Goal: Check status: Check status

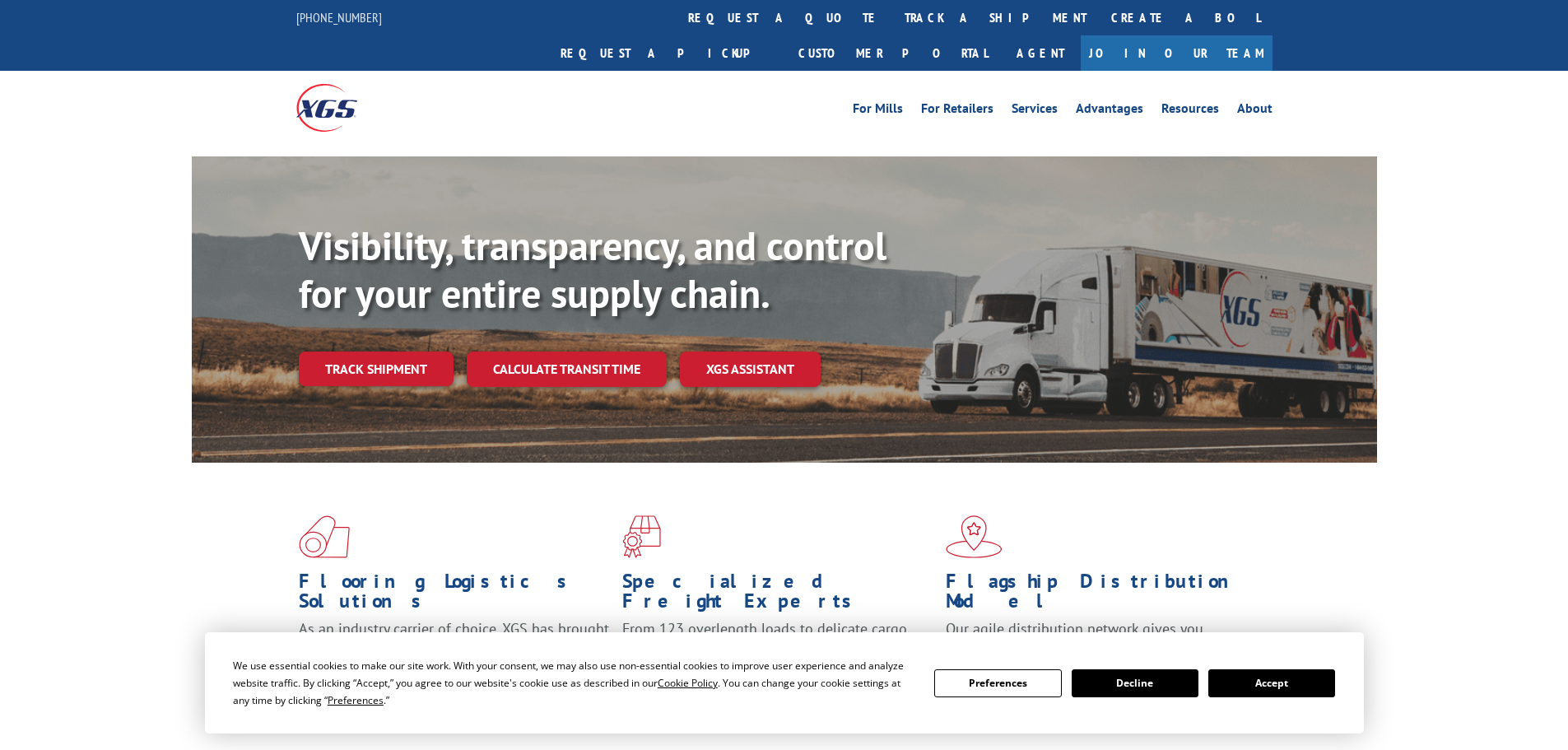
click at [1311, 694] on button "Accept" at bounding box center [1272, 683] width 127 height 28
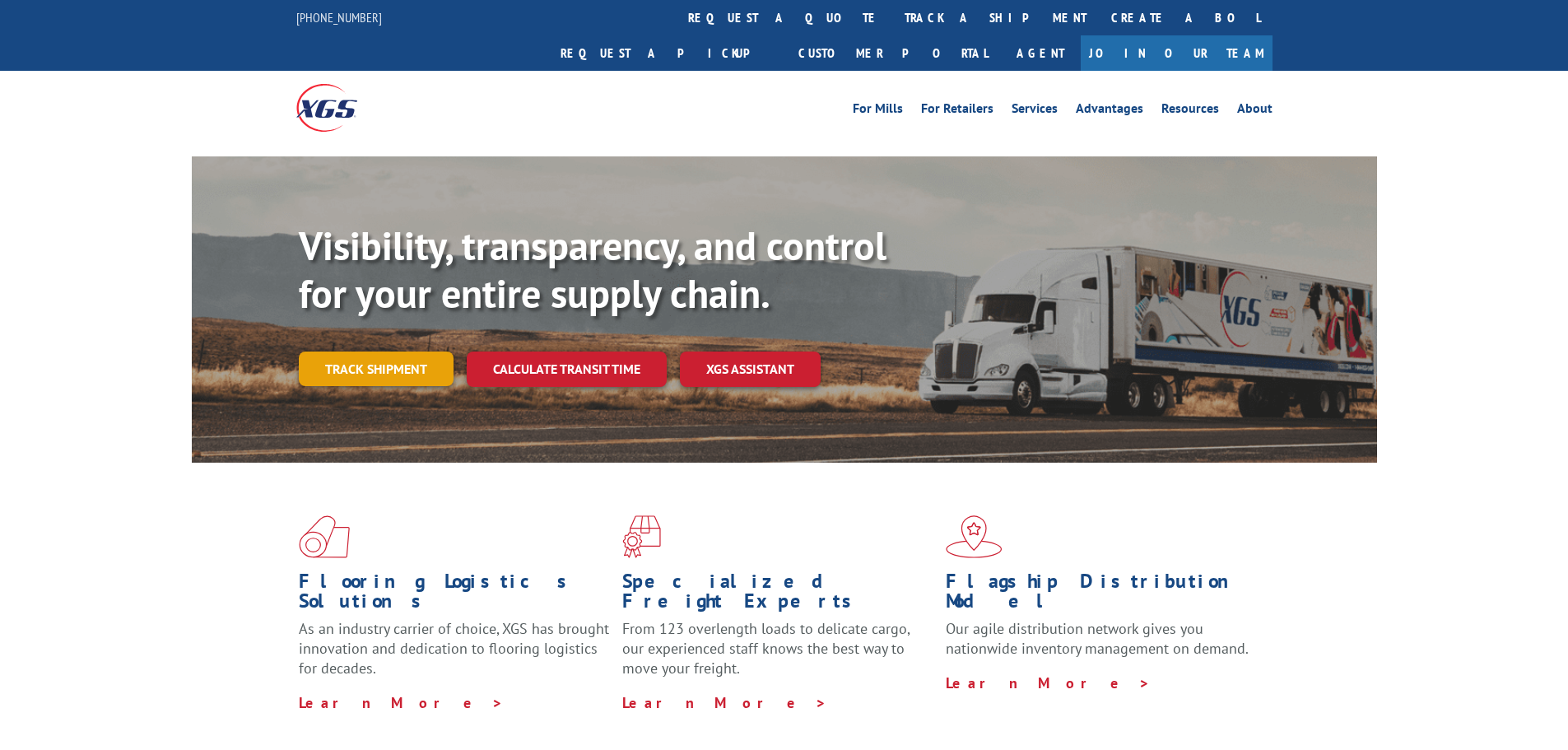
click at [351, 351] on link "Track shipment" at bounding box center [376, 368] width 155 height 34
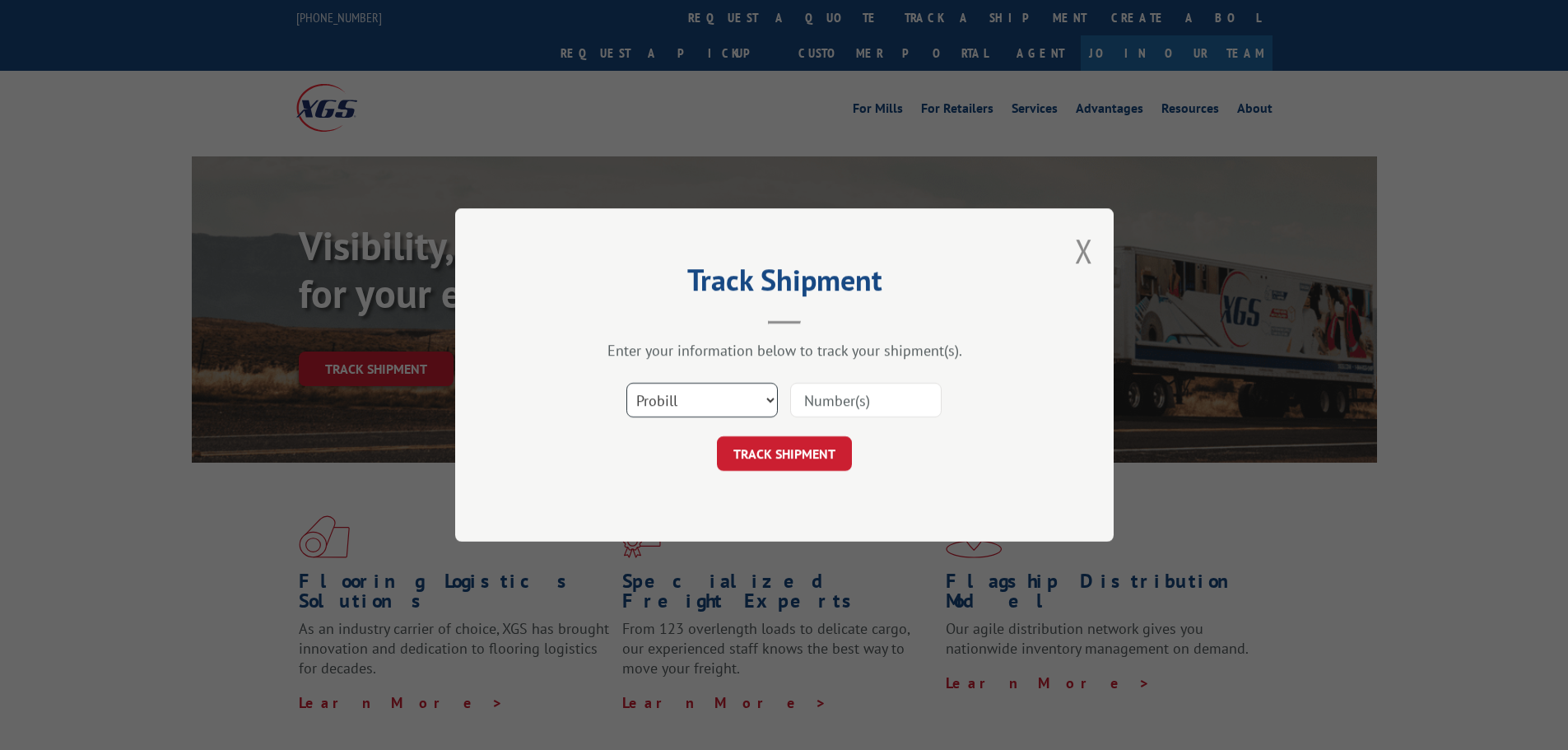
click at [709, 403] on select "Select category... Probill BOL PO" at bounding box center [702, 400] width 152 height 34
select select "bol"
click at [627, 383] on select "Select category... Probill BOL PO" at bounding box center [702, 400] width 152 height 34
click at [835, 404] on input at bounding box center [866, 400] width 152 height 34
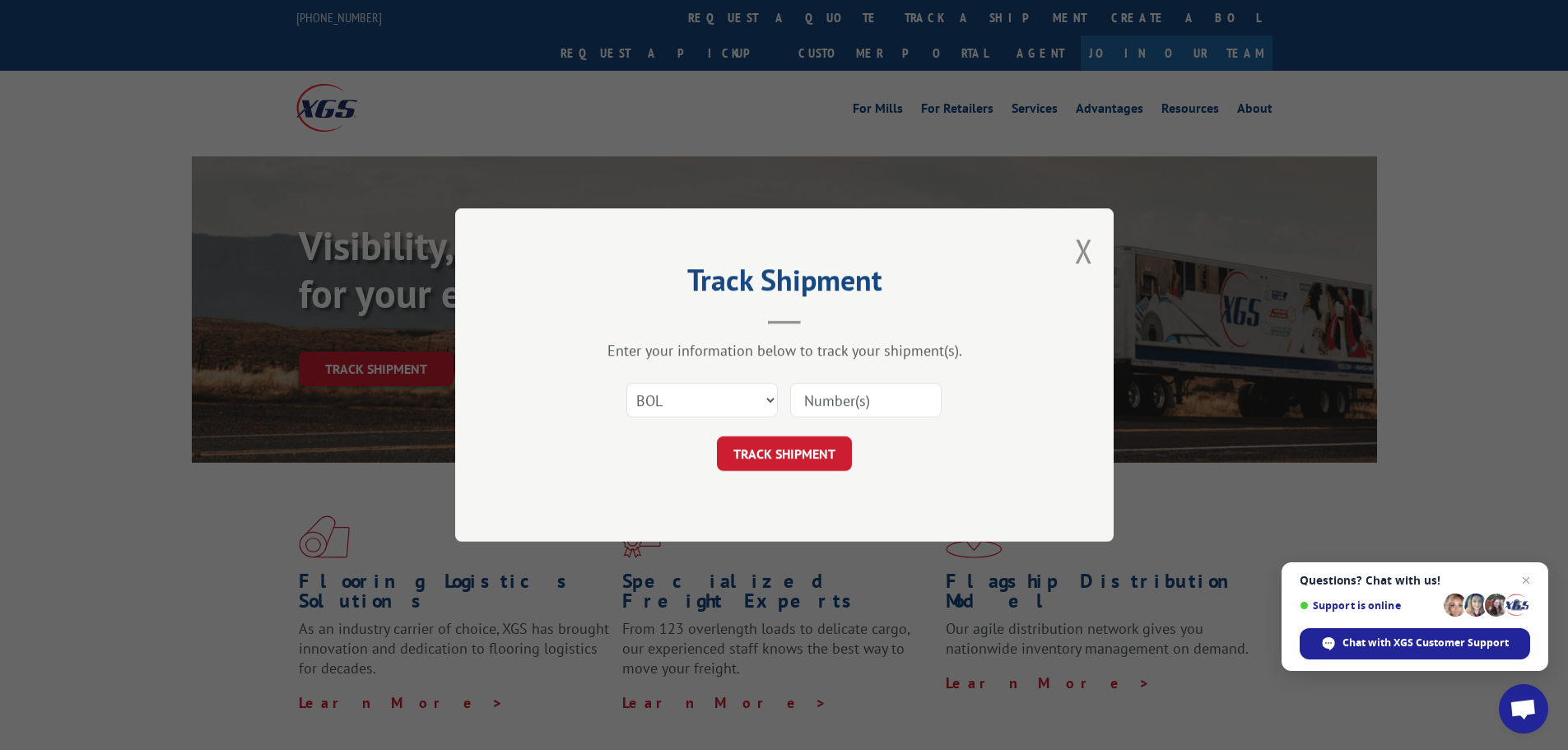
paste input "5225832"
type input "5225832"
click at [814, 446] on button "TRACK SHIPMENT" at bounding box center [784, 453] width 135 height 34
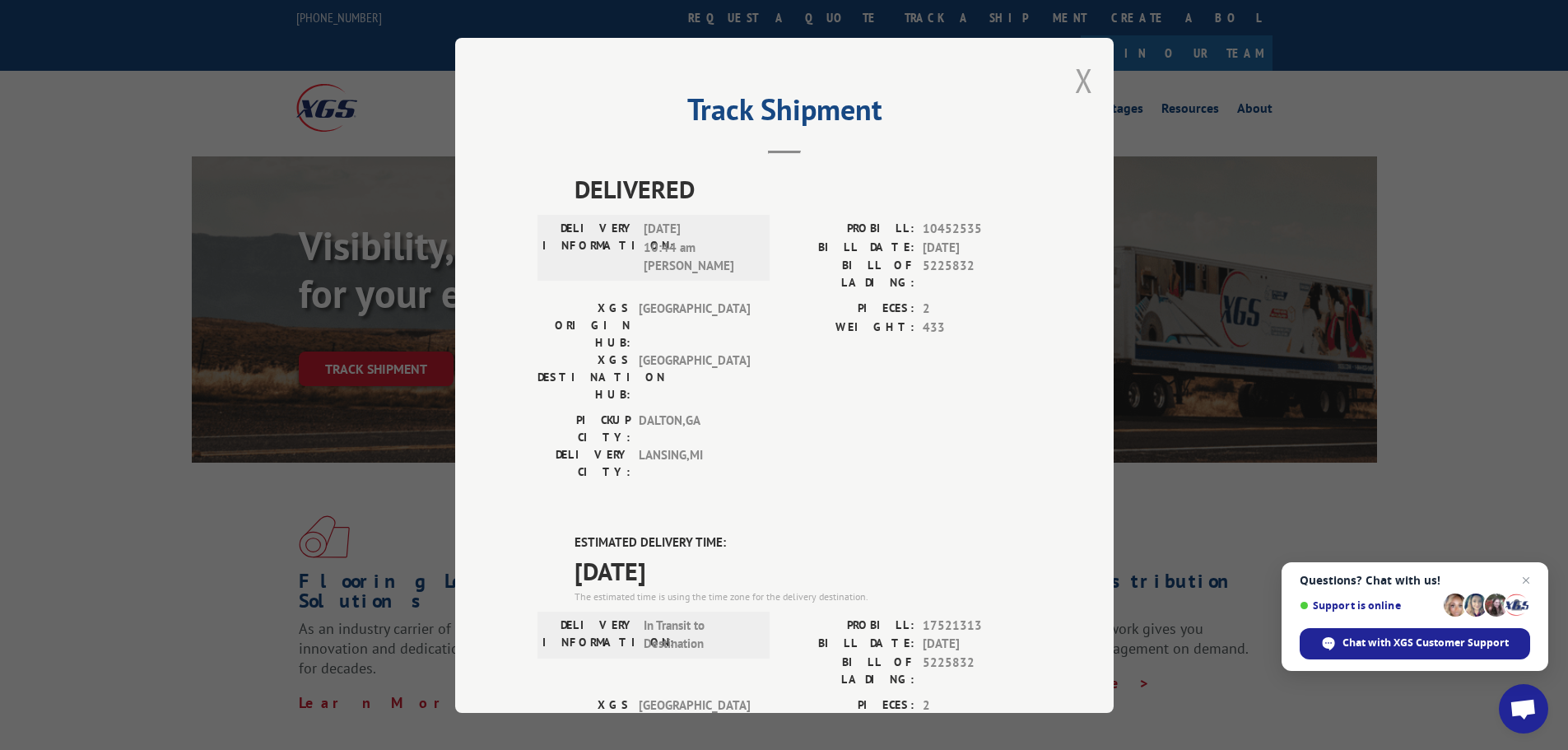
click at [1081, 94] on button "Close modal" at bounding box center [1084, 81] width 18 height 44
